Goal: Task Accomplishment & Management: Use online tool/utility

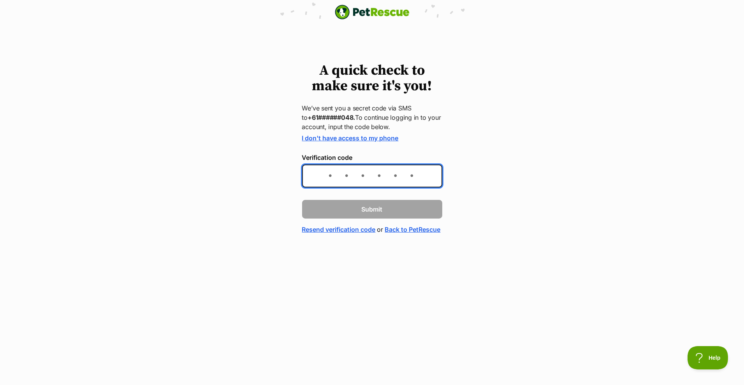
click at [361, 175] on input "Verification code" at bounding box center [372, 176] width 140 height 23
type input "162641"
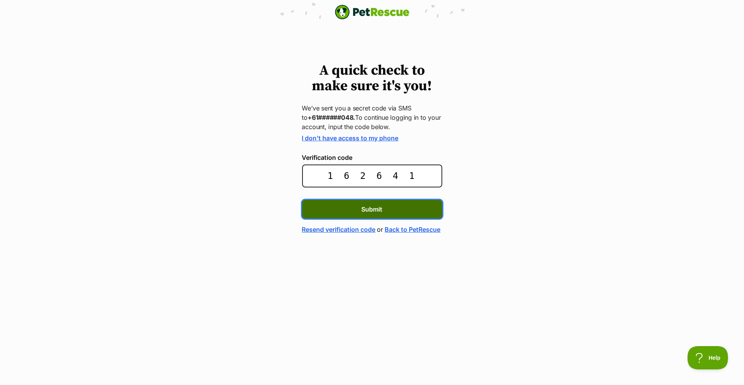
click at [398, 214] on button "Submit" at bounding box center [372, 209] width 140 height 19
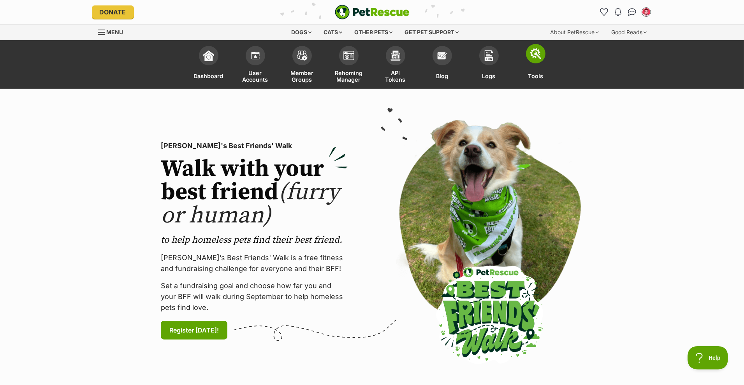
click at [538, 62] on span at bounding box center [535, 53] width 19 height 19
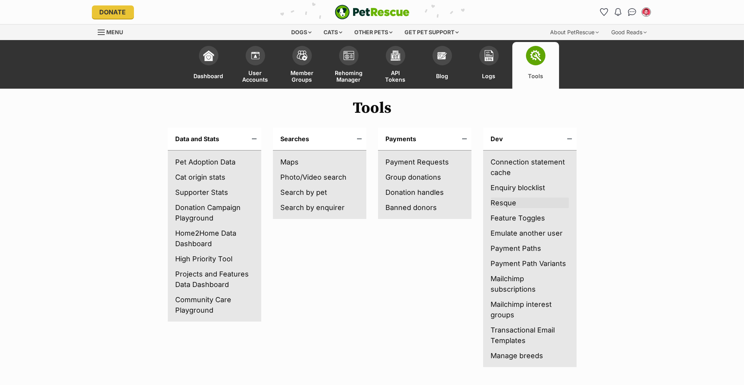
click at [509, 204] on link "Resque" at bounding box center [530, 203] width 78 height 11
